Goal: Task Accomplishment & Management: Manage account settings

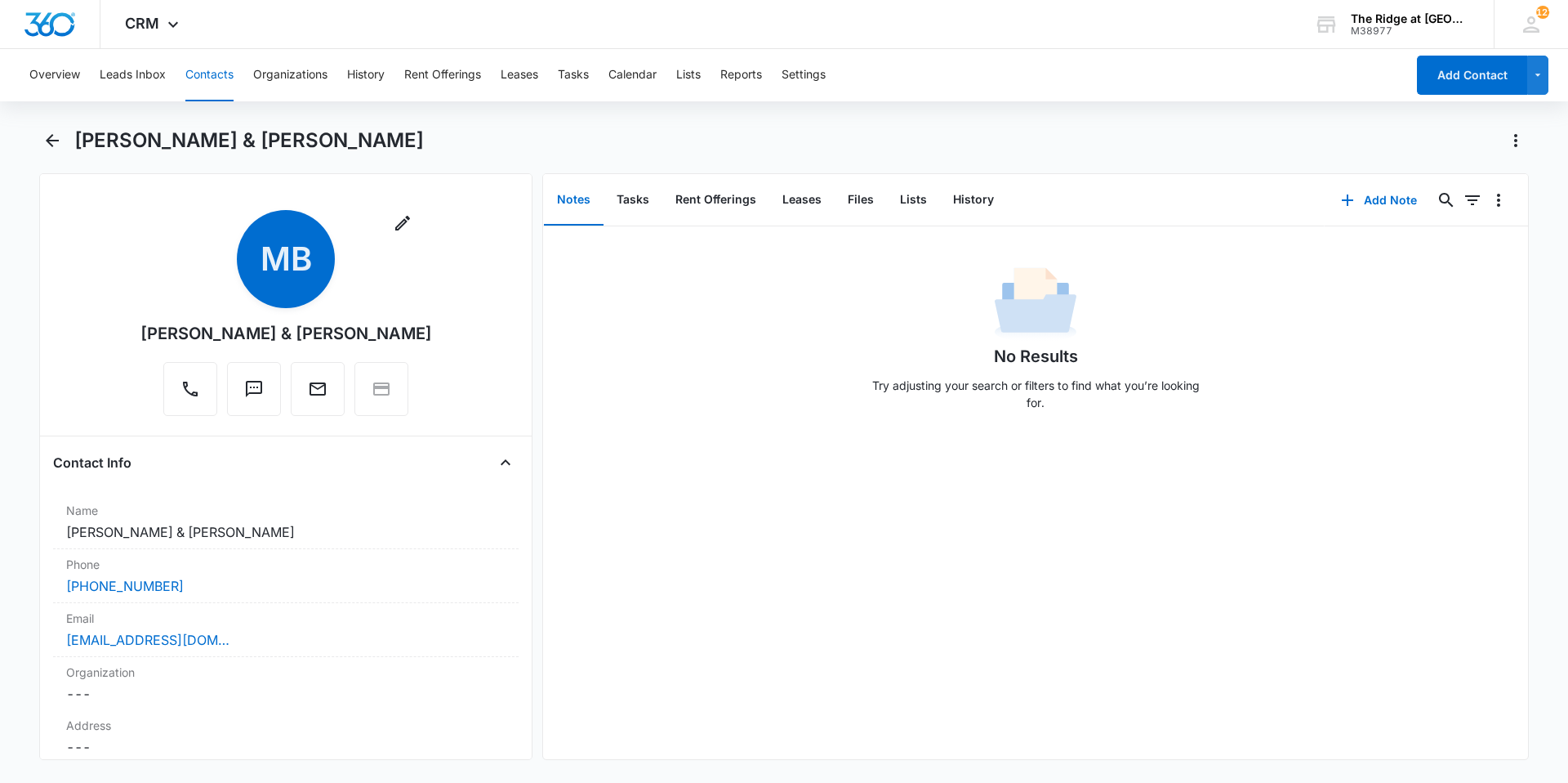
scroll to position [163, 0]
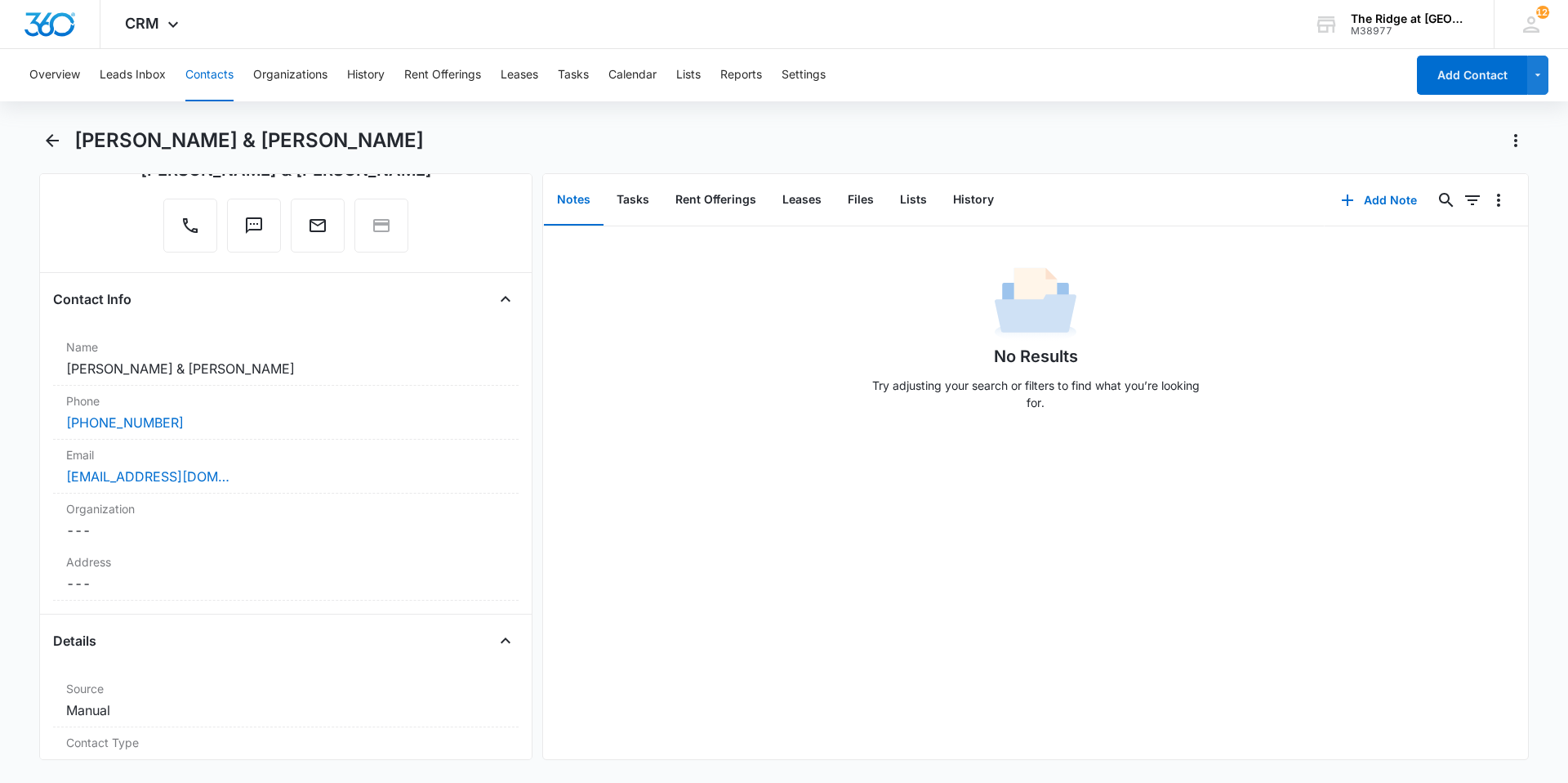
click at [738, 131] on div "[PERSON_NAME] & [PERSON_NAME]" at bounding box center [801, 140] width 1455 height 26
click at [39, 139] on button "Back" at bounding box center [52, 140] width 26 height 26
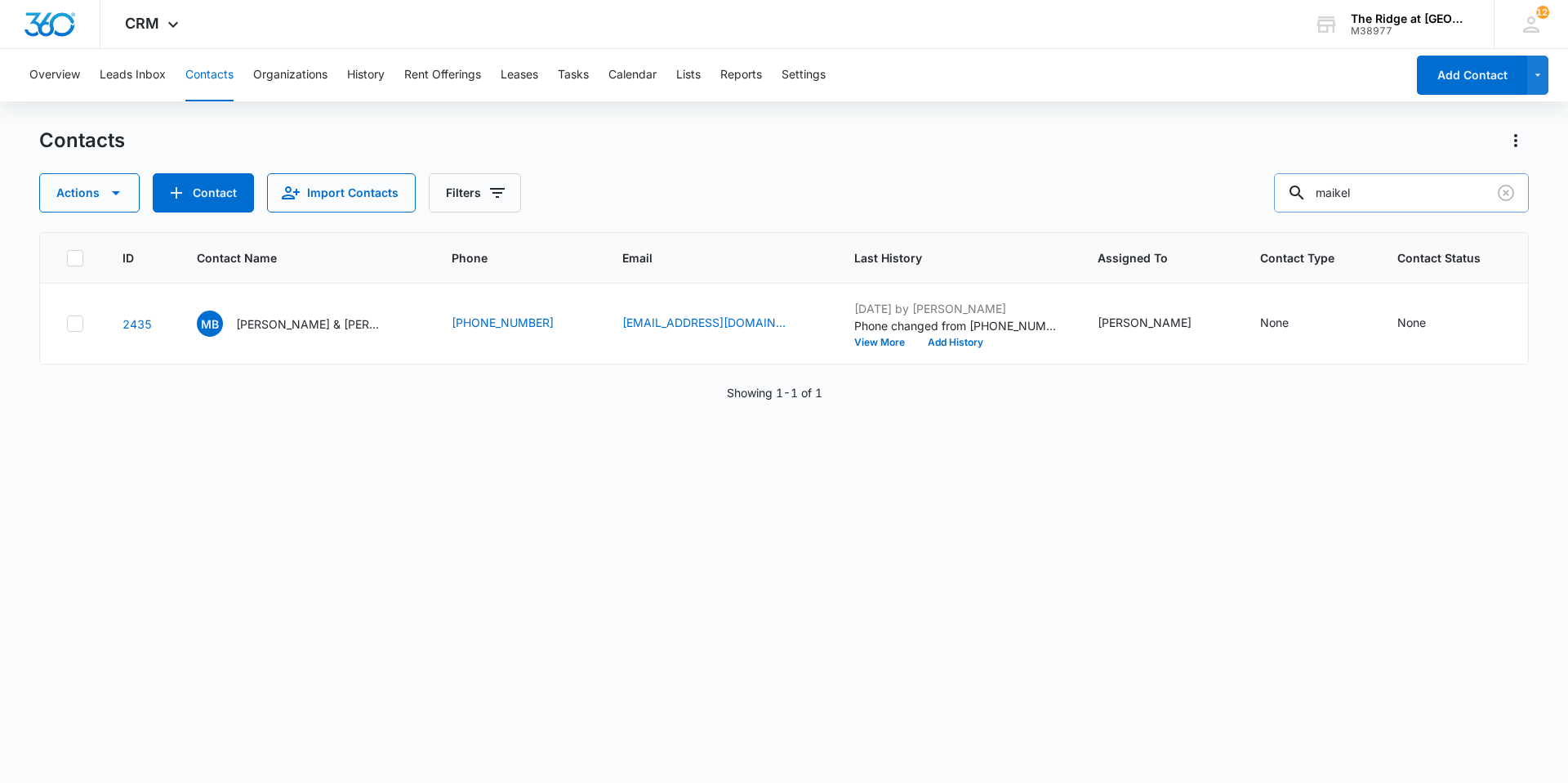
drag, startPoint x: 1372, startPoint y: 199, endPoint x: 1302, endPoint y: 189, distance: 70.7
click at [1302, 189] on div "maikel" at bounding box center [1402, 193] width 255 height 39
type input "[PERSON_NAME]"
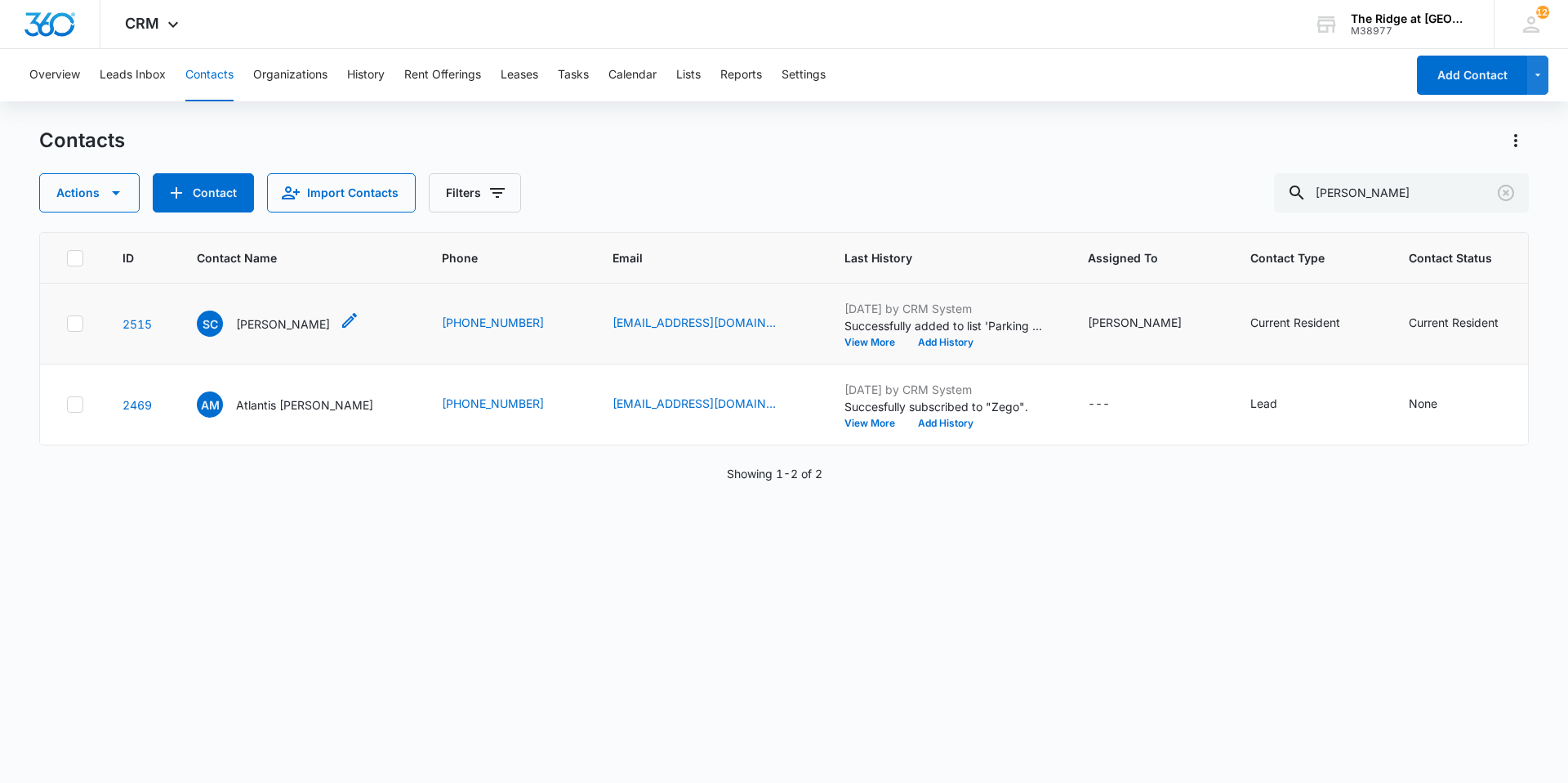
click at [264, 326] on p "[PERSON_NAME]" at bounding box center [282, 324] width 94 height 17
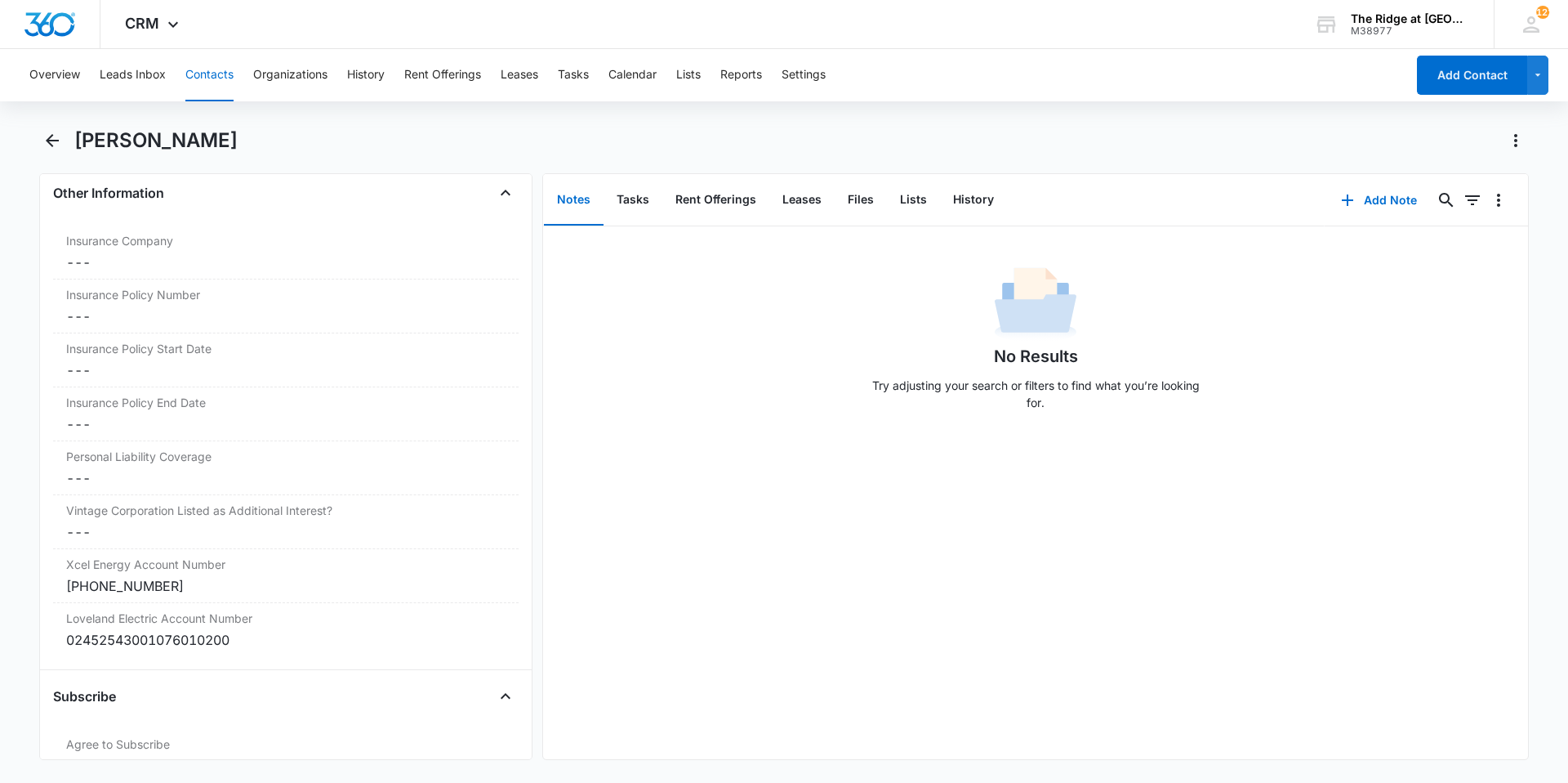
scroll to position [3496, 0]
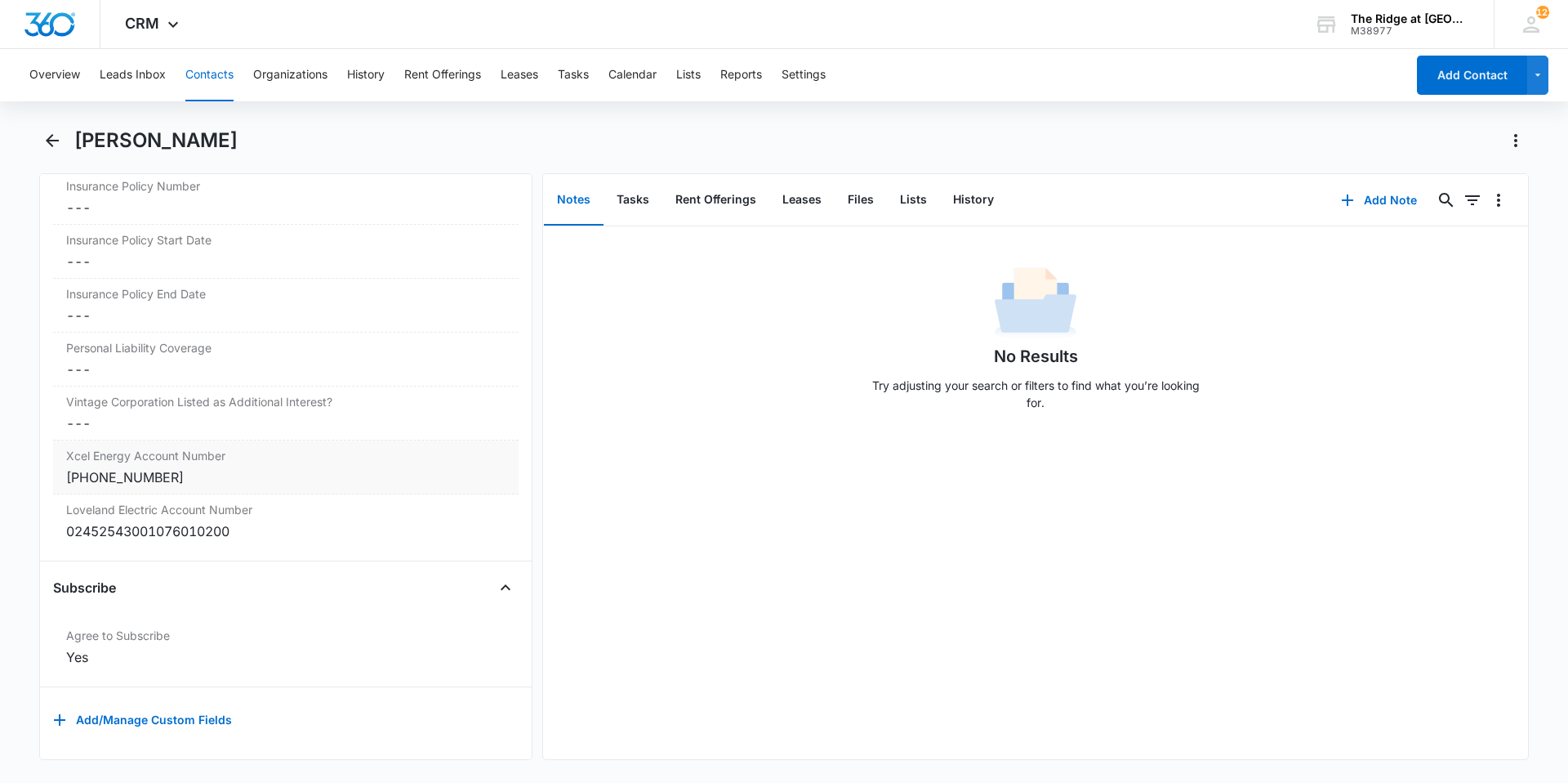
drag, startPoint x: 209, startPoint y: 460, endPoint x: 54, endPoint y: 453, distance: 155.2
click at [54, 453] on div "Xcel Energy Account Number Cancel Save Changes [PHONE_NUMBER]" at bounding box center [285, 466] width 465 height 54
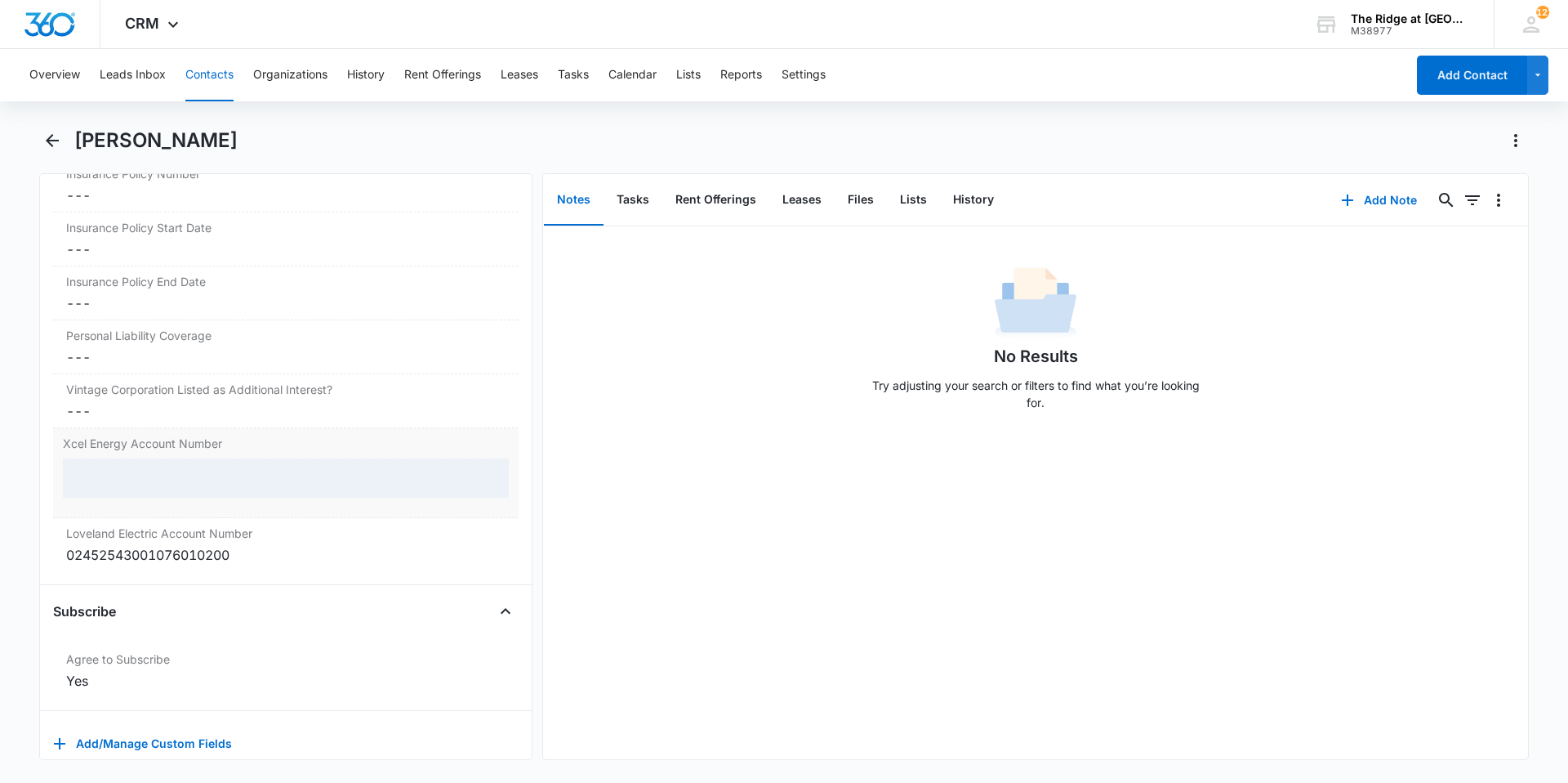
drag, startPoint x: 54, startPoint y: 453, endPoint x: 197, endPoint y: 472, distance: 144.3
click at [197, 472] on div at bounding box center [286, 478] width 446 height 39
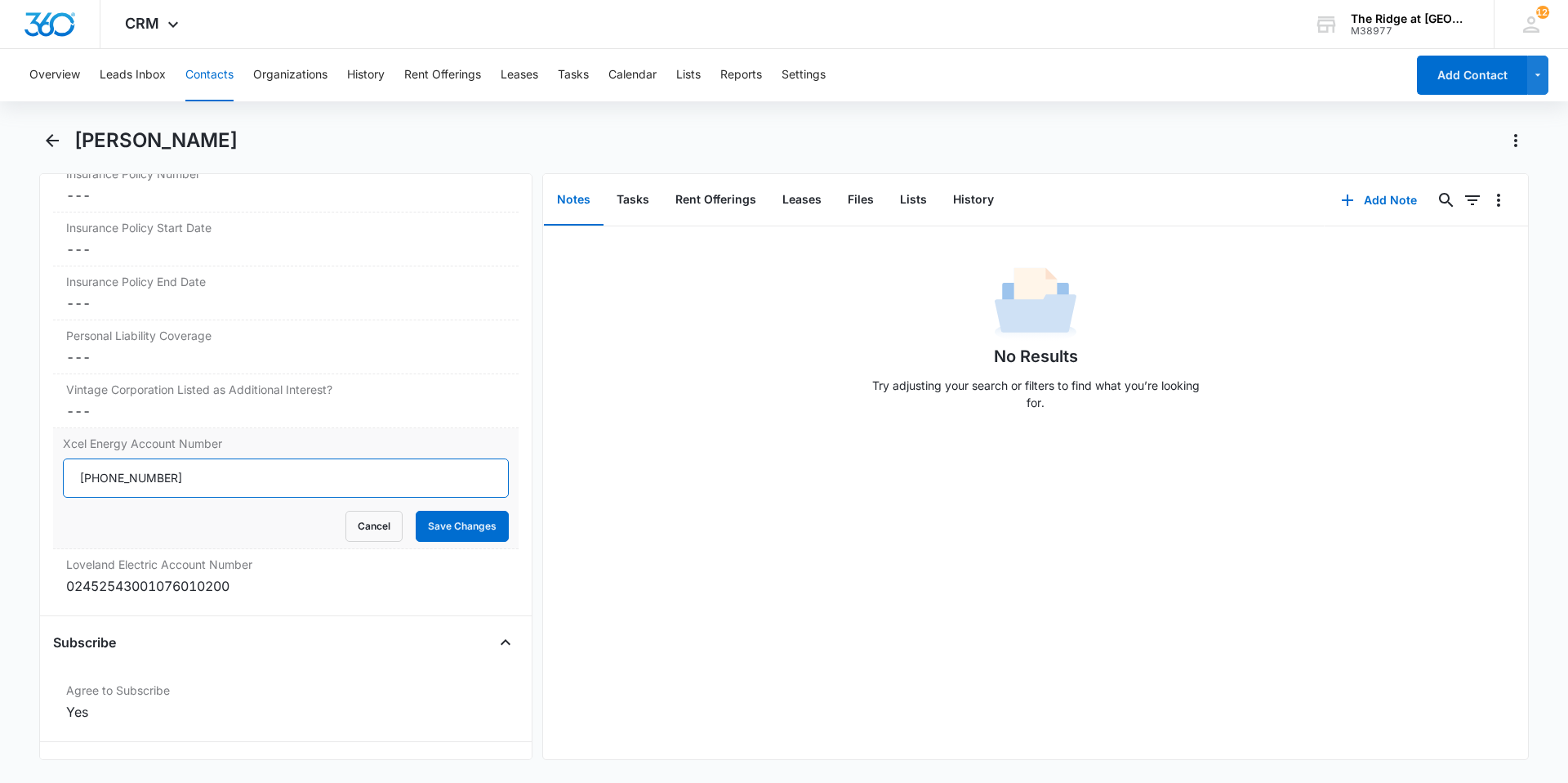
drag, startPoint x: 200, startPoint y: 484, endPoint x: 68, endPoint y: 485, distance: 132.0
click at [68, 485] on input "[PHONE_NUMBER]" at bounding box center [286, 478] width 446 height 39
type input "53-0015475871-6"
click at [416, 511] on button "Save Changes" at bounding box center [462, 526] width 93 height 31
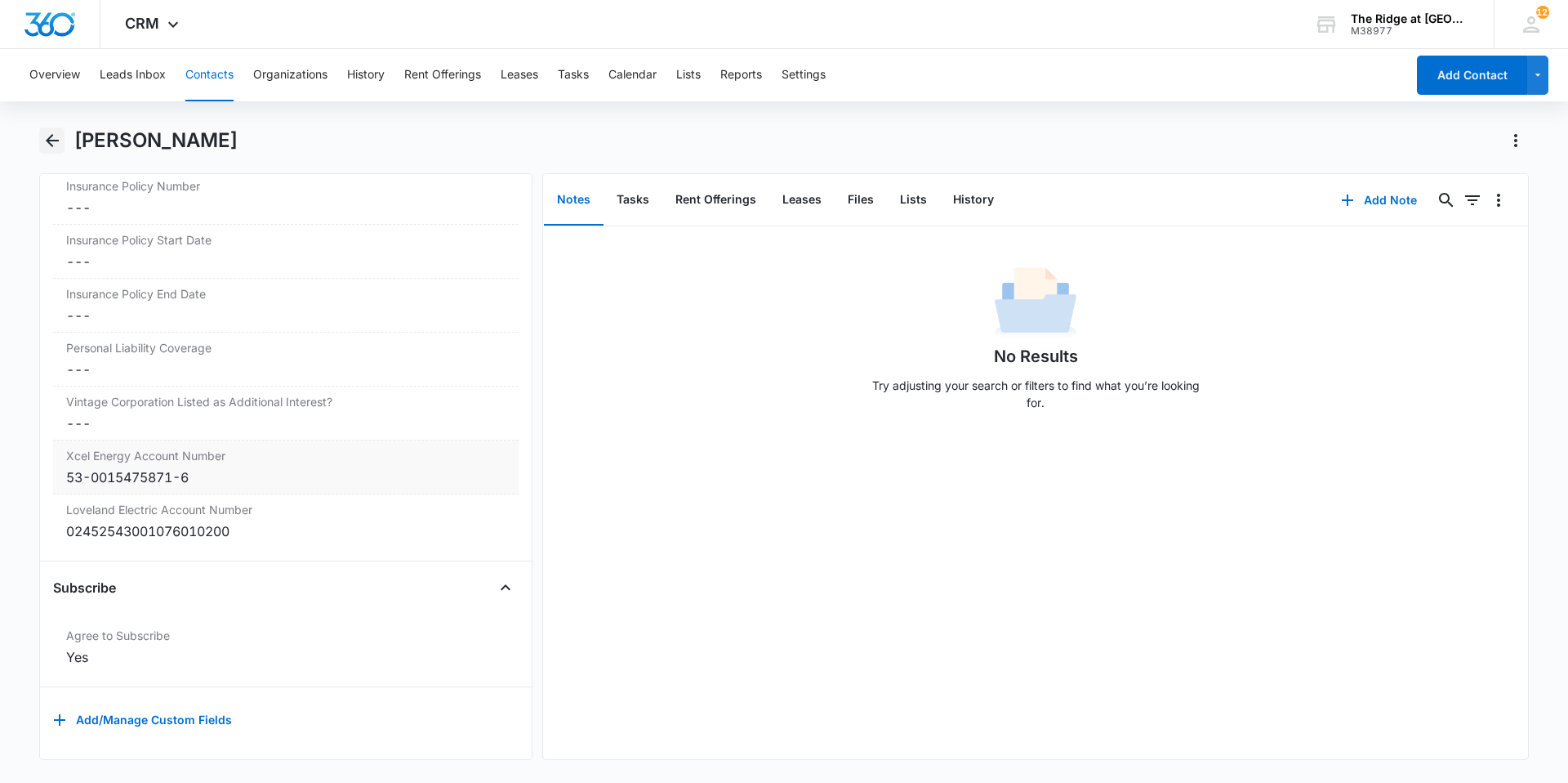
click at [55, 133] on icon "Back" at bounding box center [52, 140] width 20 height 20
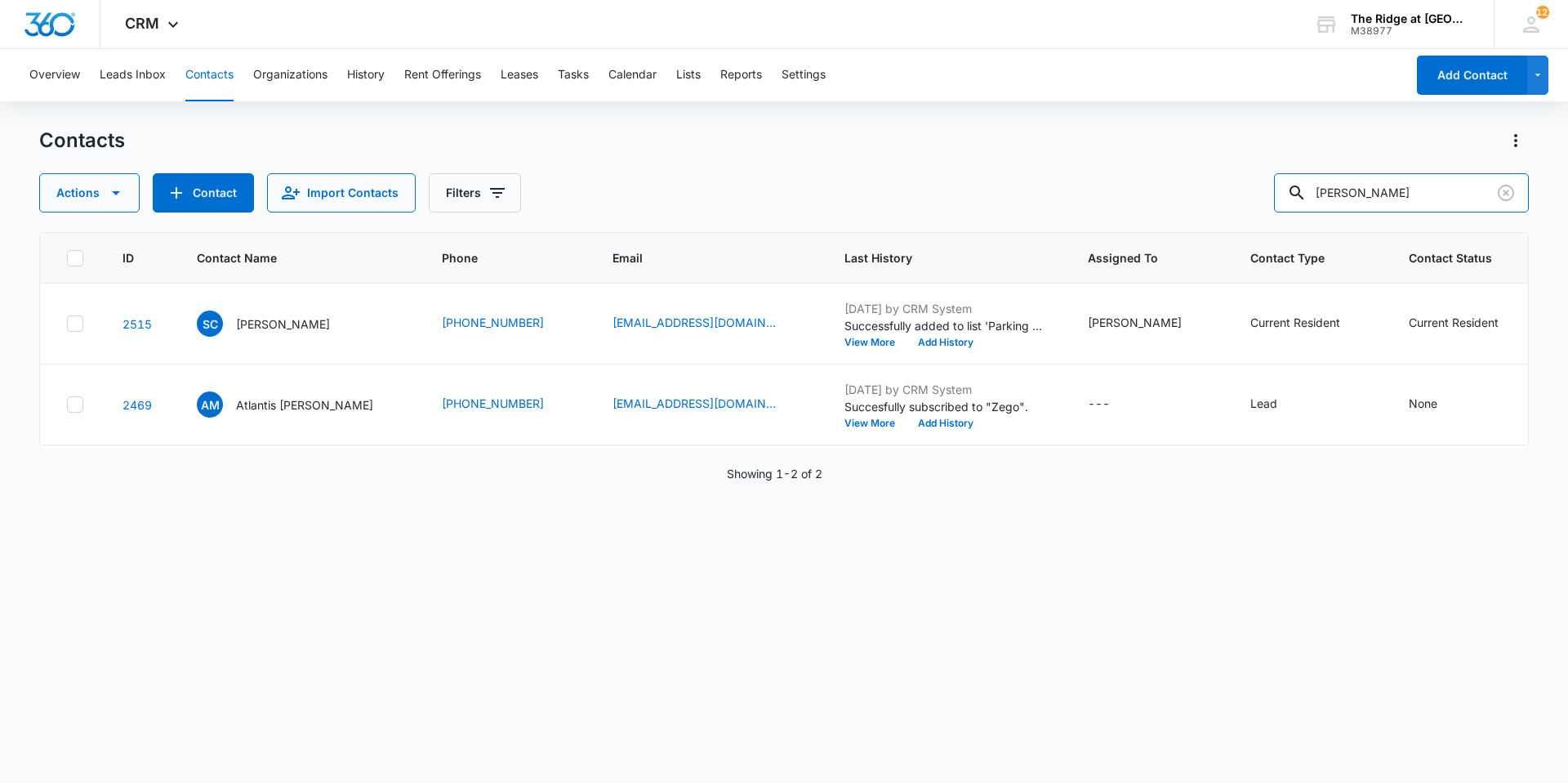
drag, startPoint x: 1378, startPoint y: 185, endPoint x: 1288, endPoint y: 167, distance: 91.8
click at [1298, 184] on input "[PERSON_NAME]" at bounding box center [1402, 193] width 255 height 39
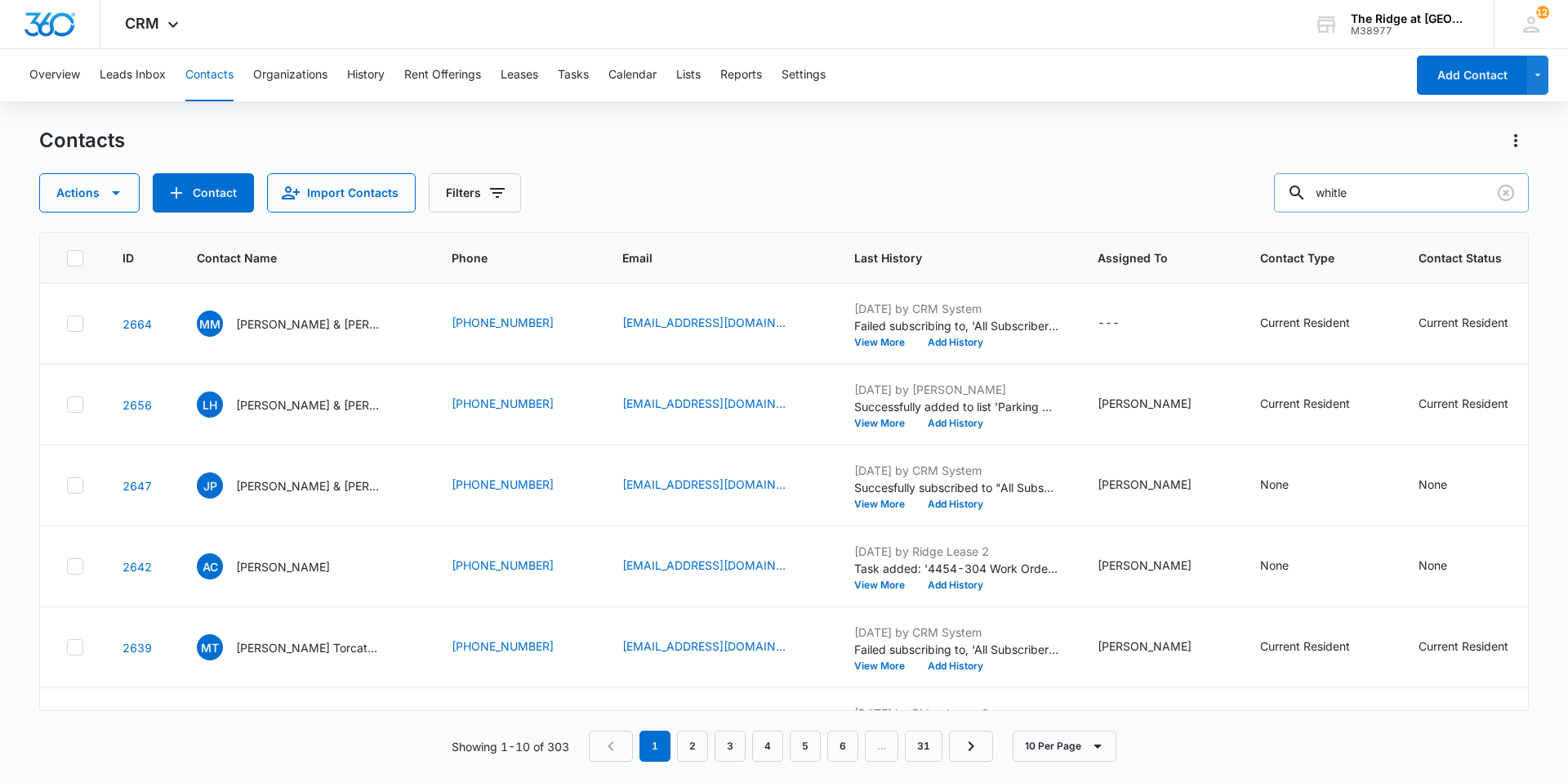
click at [1354, 191] on input "whitle" at bounding box center [1402, 193] width 255 height 39
type input "[PERSON_NAME]"
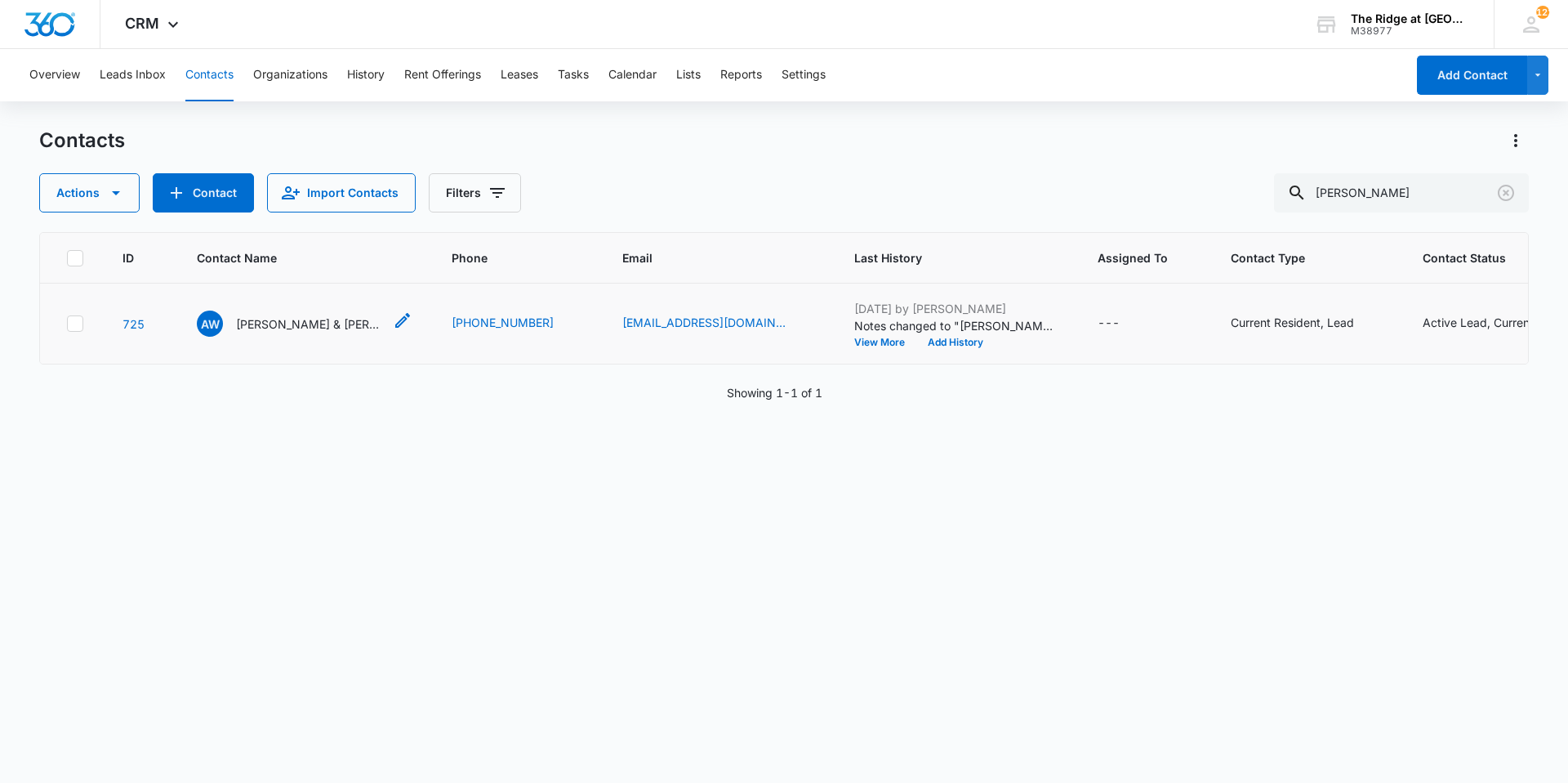
click at [274, 332] on p "[PERSON_NAME] & [PERSON_NAME]" at bounding box center [309, 324] width 147 height 17
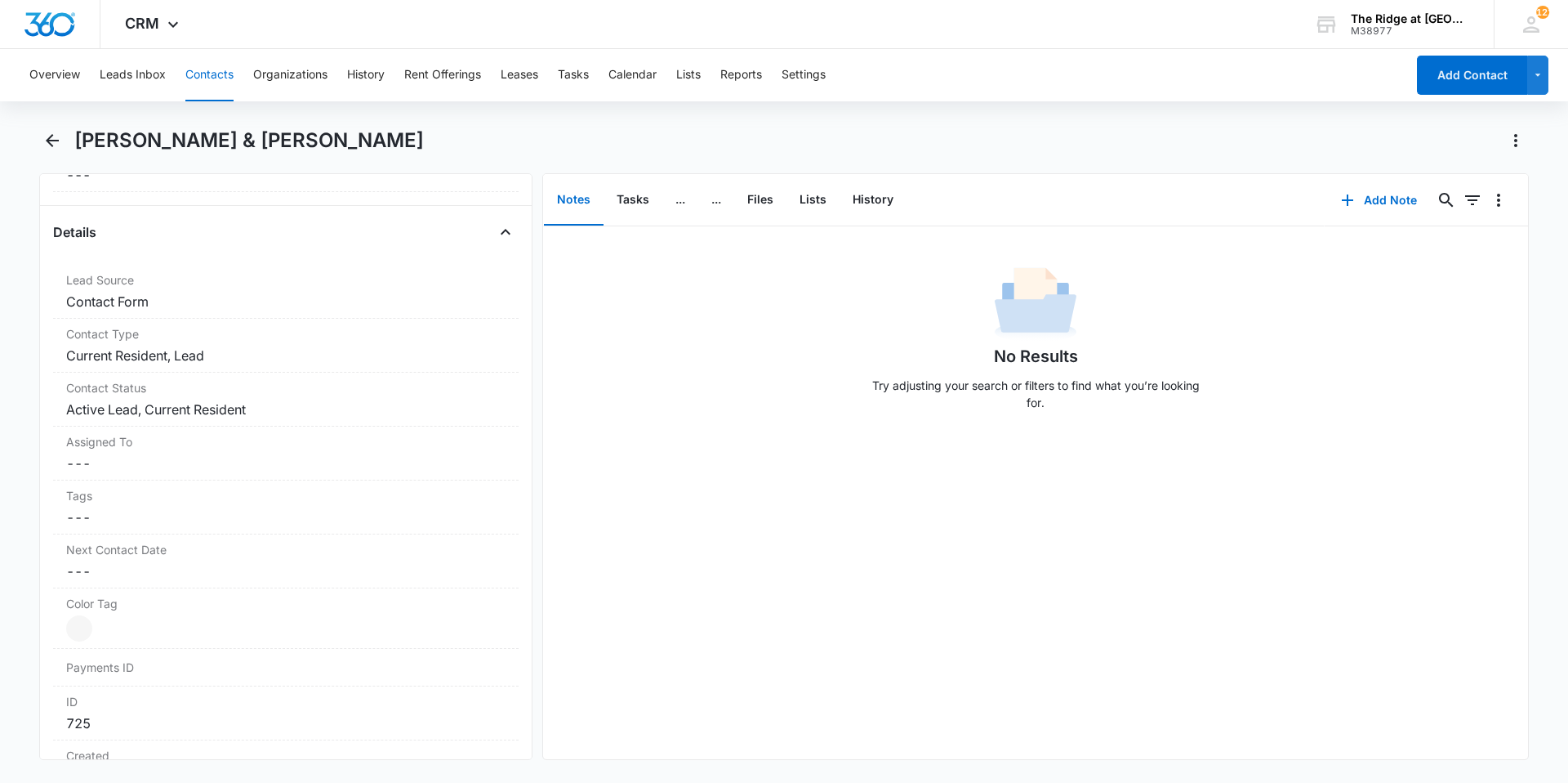
scroll to position [245, 0]
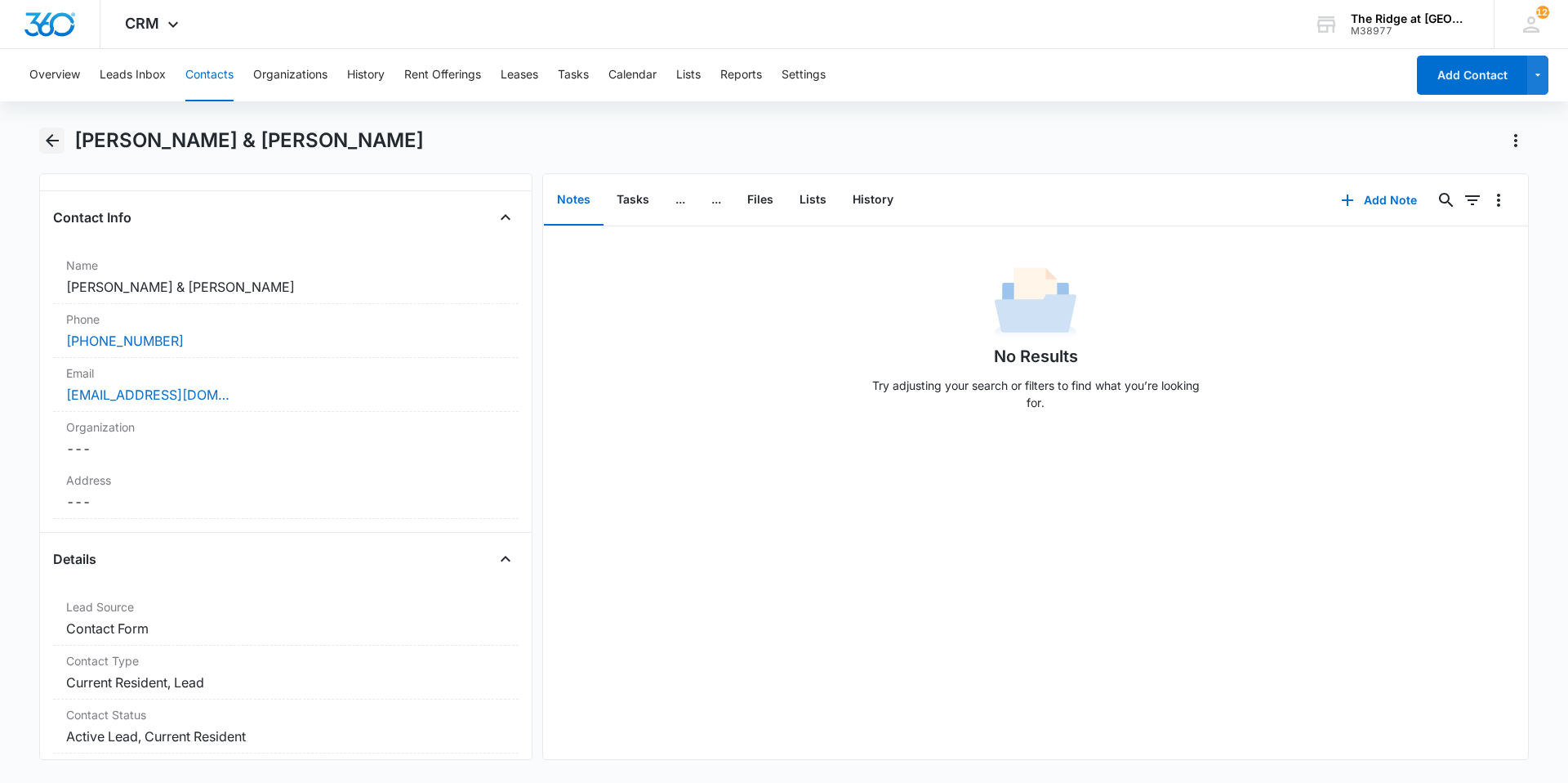
click at [57, 149] on icon "Back" at bounding box center [52, 140] width 20 height 20
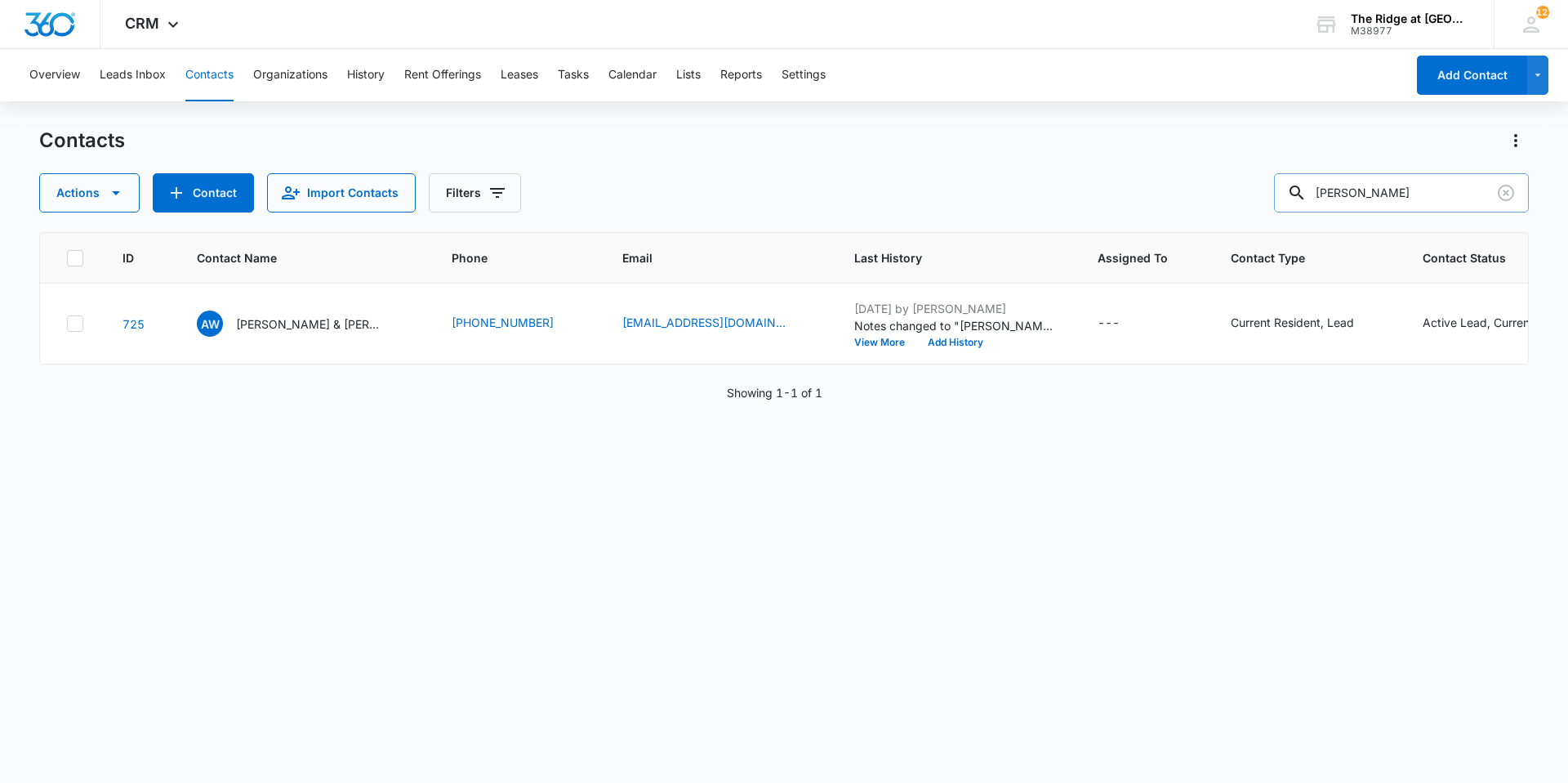
drag, startPoint x: 1373, startPoint y: 192, endPoint x: 1309, endPoint y: 197, distance: 64.2
click at [1311, 199] on div "[PERSON_NAME]" at bounding box center [1402, 193] width 255 height 39
type input "page"
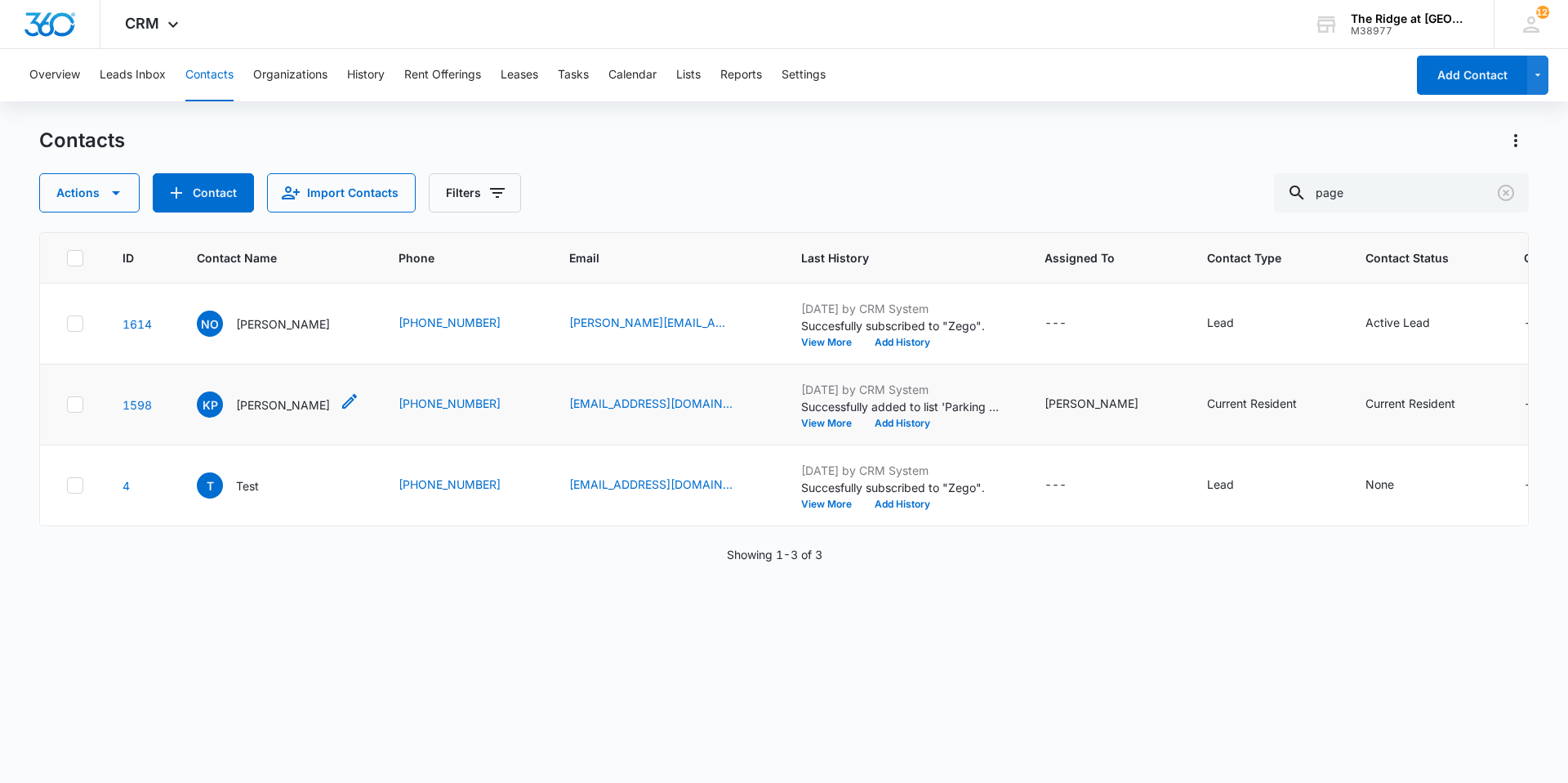
click at [277, 401] on p "[PERSON_NAME]" at bounding box center [282, 405] width 94 height 17
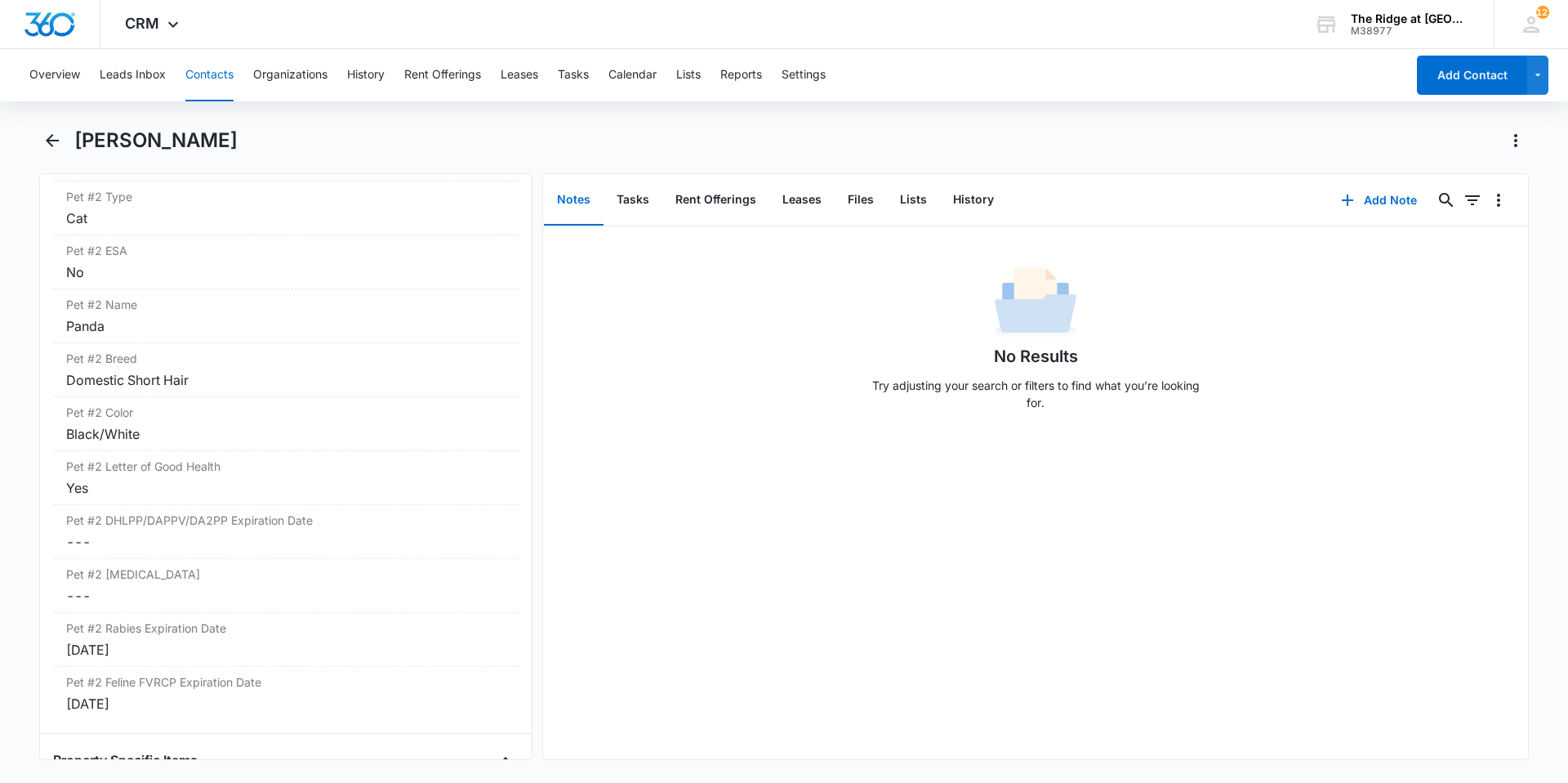
scroll to position [2778, 0]
